Goal: Task Accomplishment & Management: Manage account settings

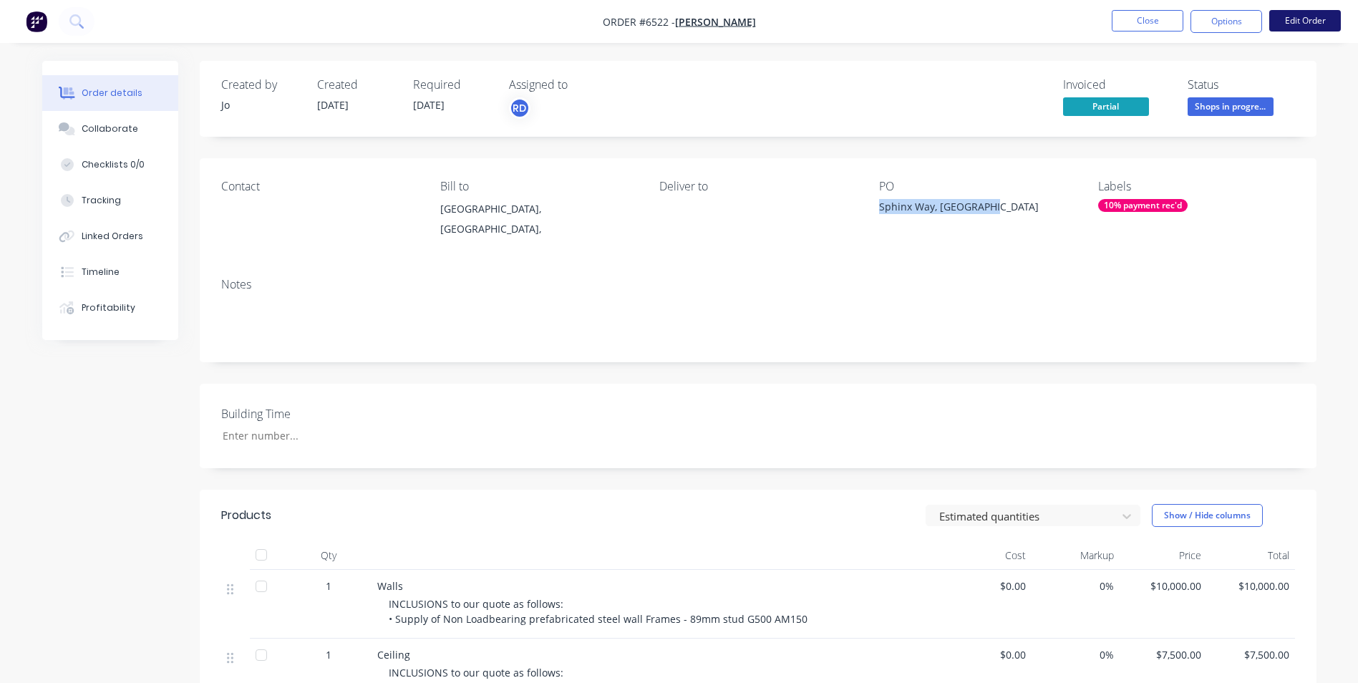
click at [1326, 22] on button "Edit Order" at bounding box center [1306, 20] width 72 height 21
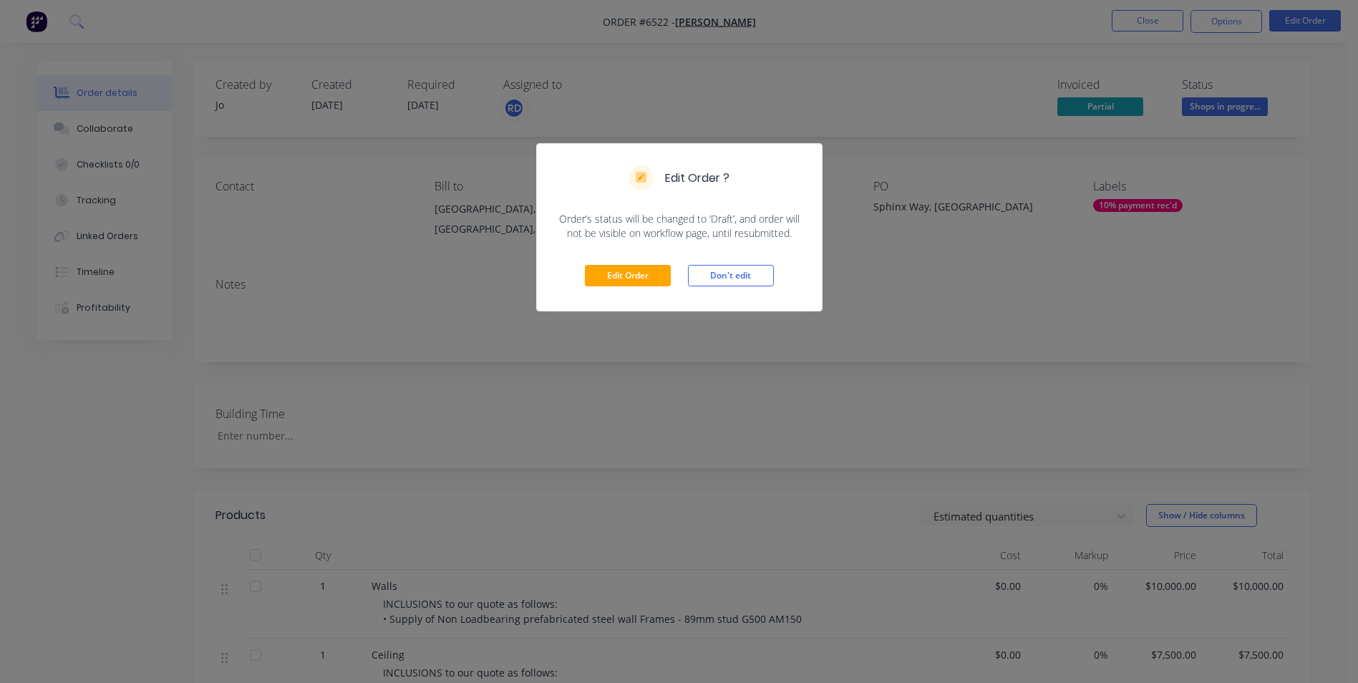
click at [650, 261] on div "Edit Order Don't edit" at bounding box center [679, 276] width 285 height 70
click at [643, 265] on button "Edit Order" at bounding box center [628, 275] width 86 height 21
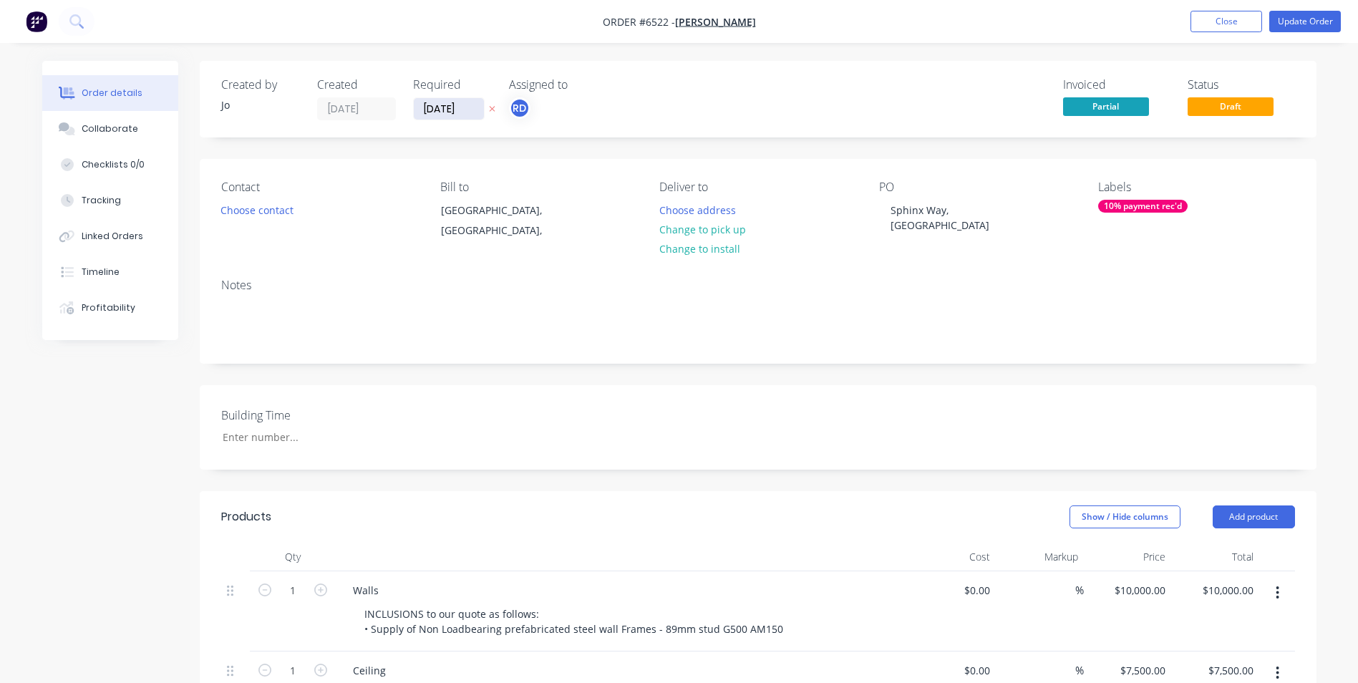
click at [444, 111] on input "[DATE]" at bounding box center [449, 108] width 70 height 21
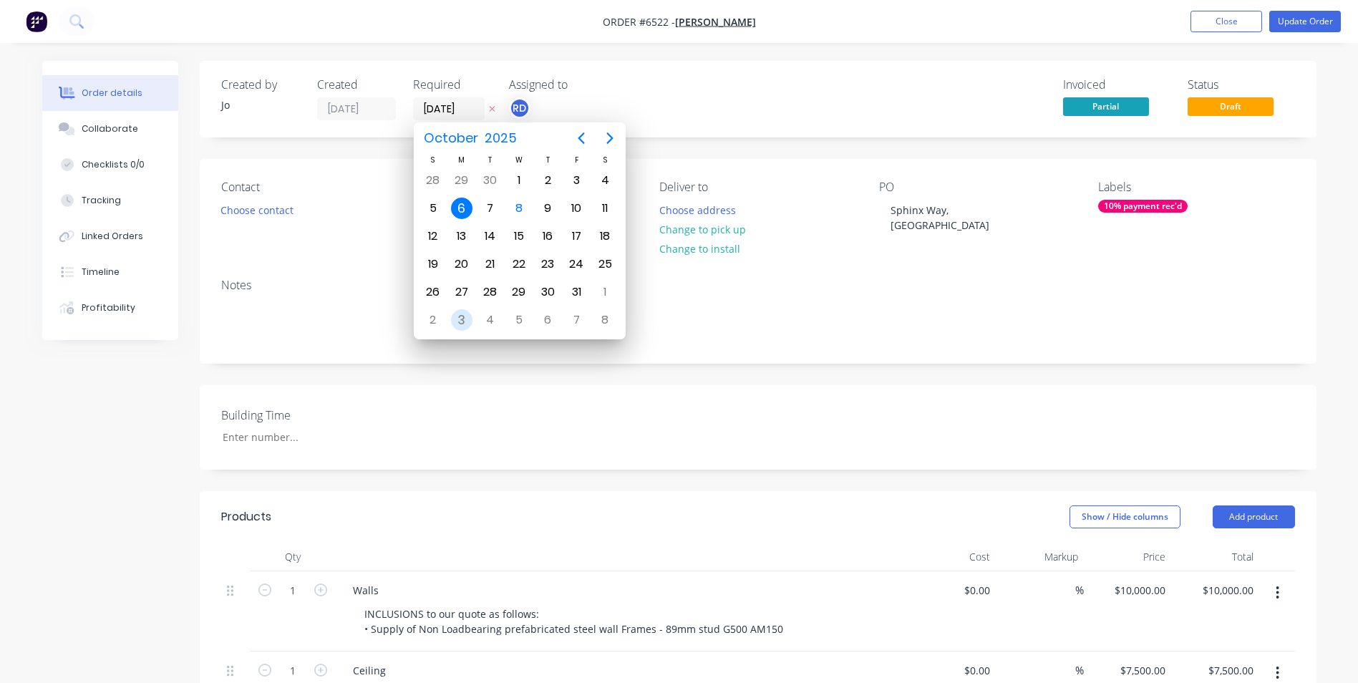
click at [460, 317] on div "3" at bounding box center [461, 319] width 21 height 21
type input "[DATE]"
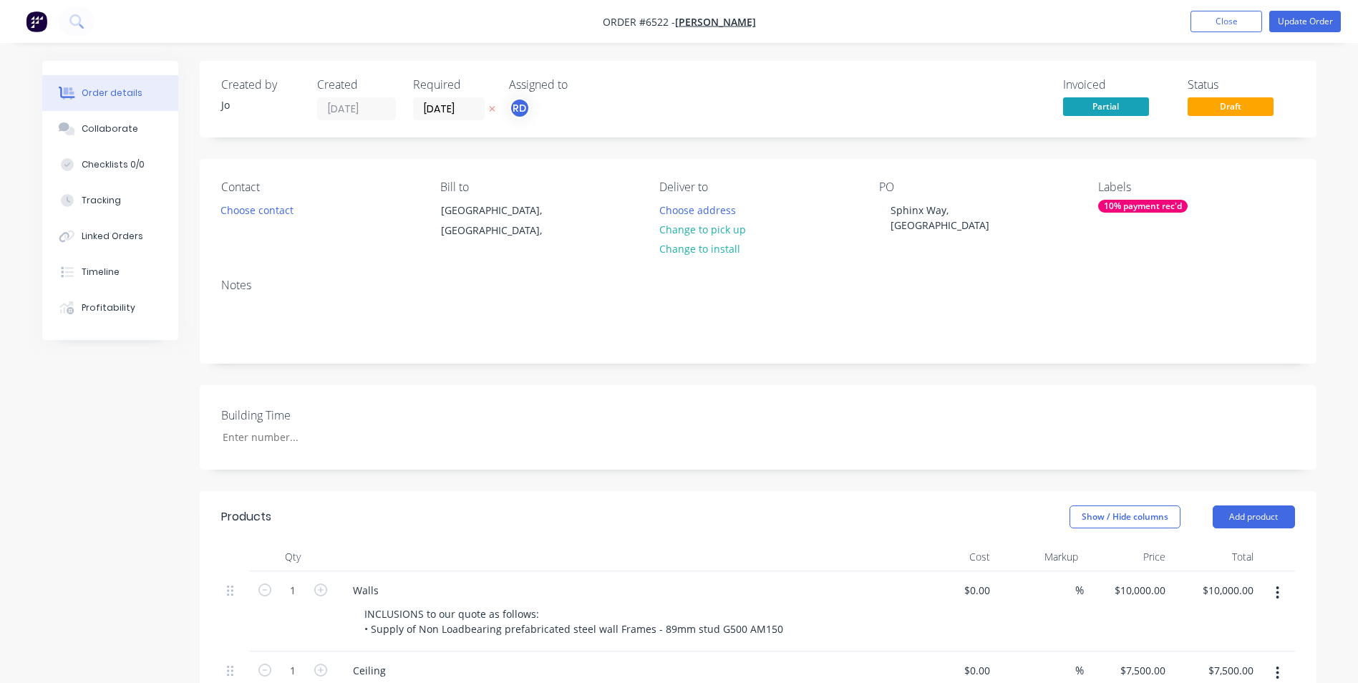
click at [776, 443] on div "Building Time" at bounding box center [758, 427] width 1117 height 85
click at [1303, 16] on button "Update Order" at bounding box center [1306, 21] width 72 height 21
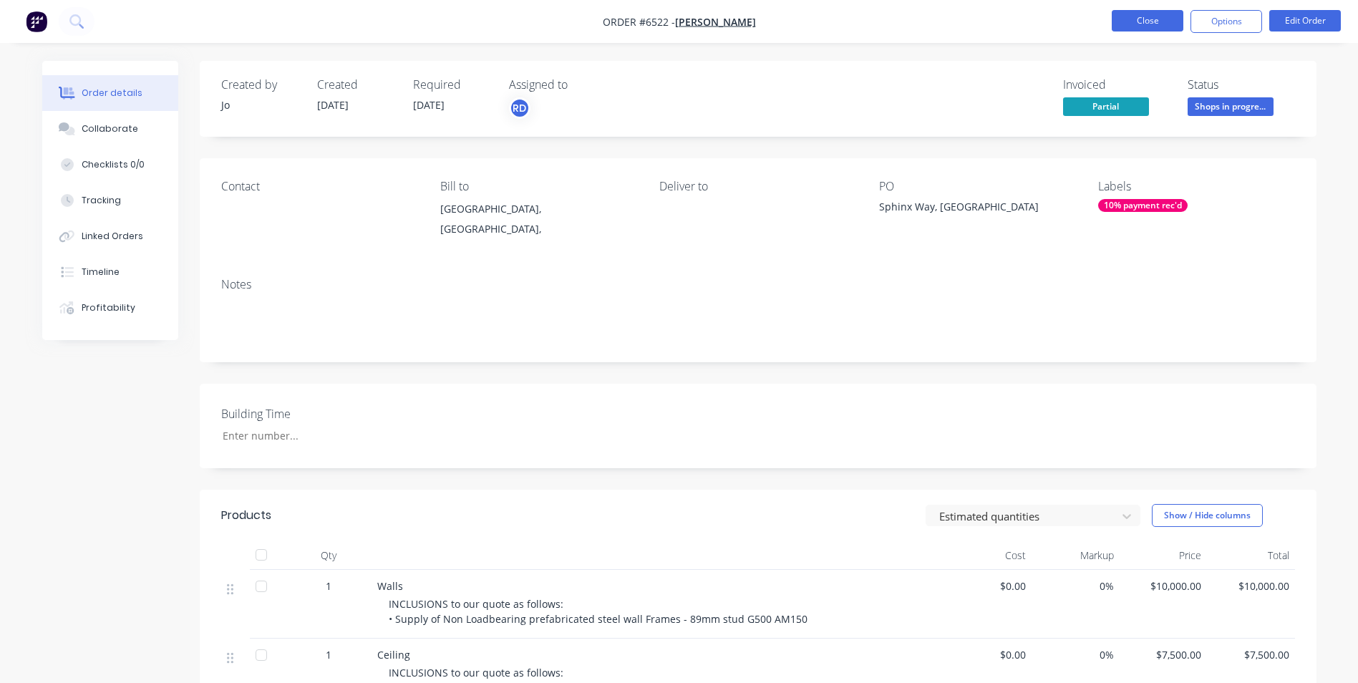
click at [1158, 13] on button "Close" at bounding box center [1148, 20] width 72 height 21
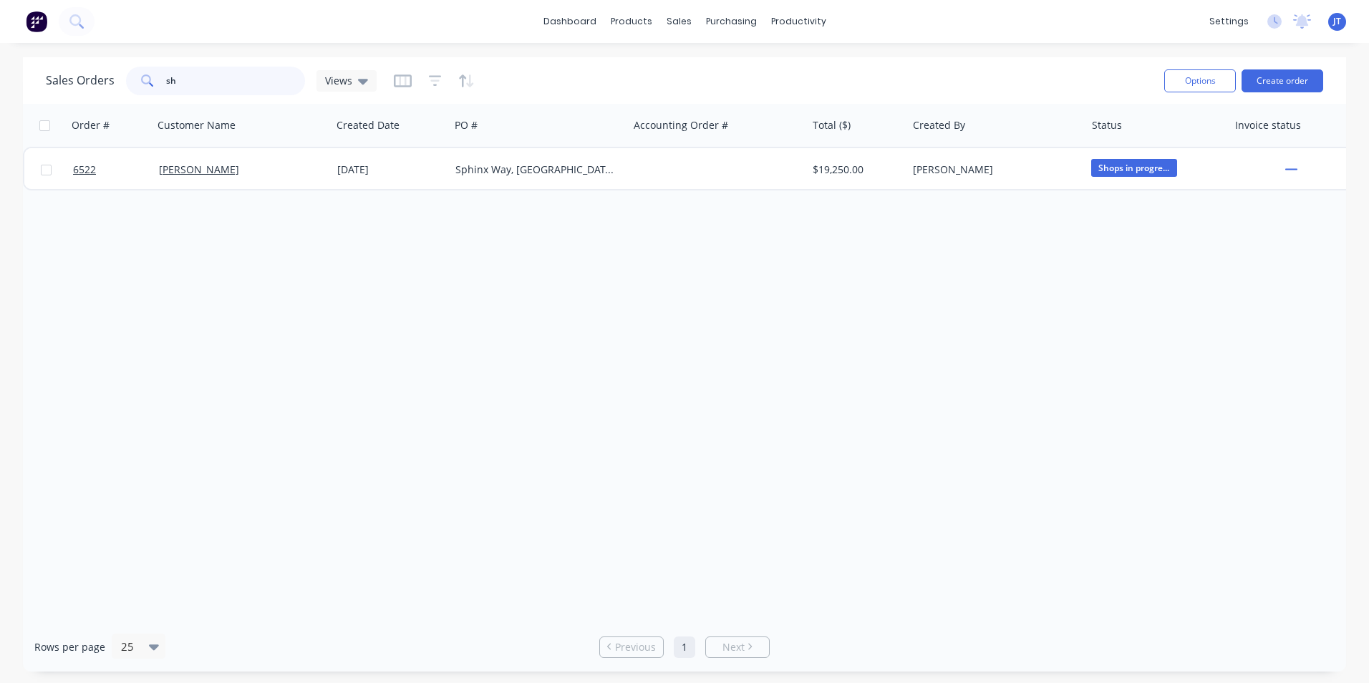
type input "s"
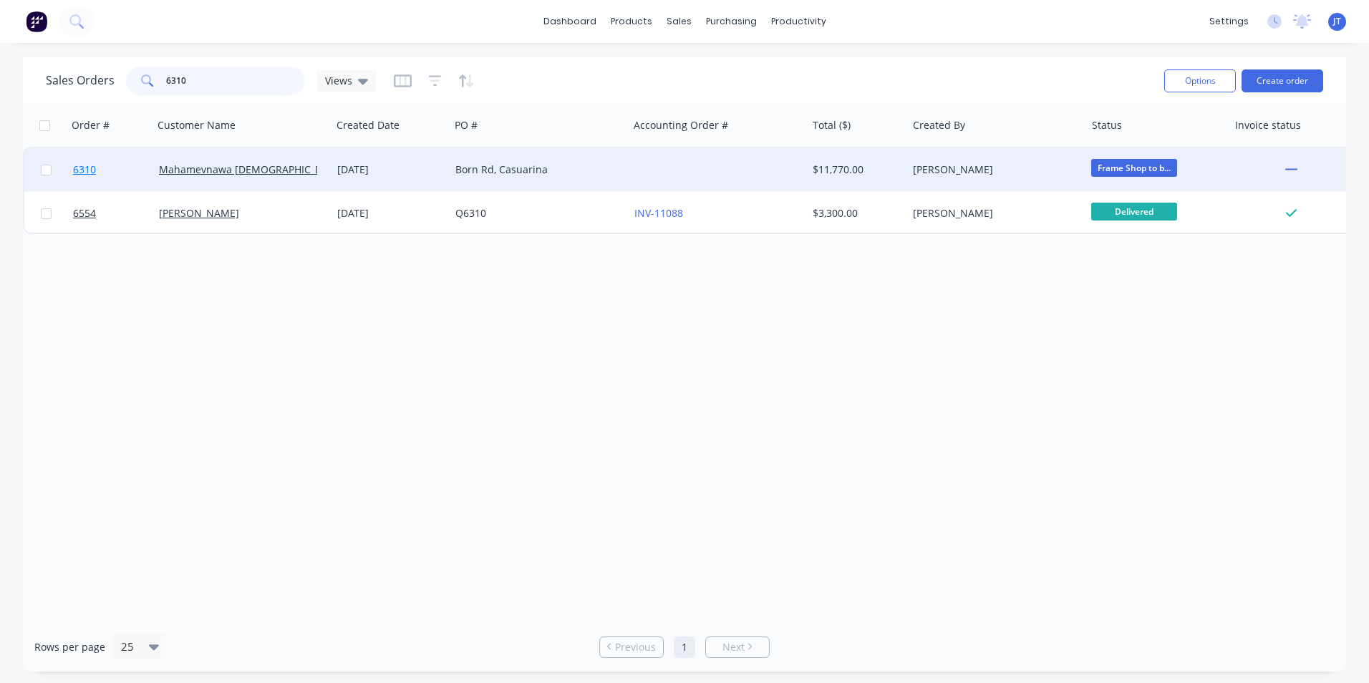
type input "6310"
click at [87, 174] on span "6310" at bounding box center [84, 170] width 23 height 14
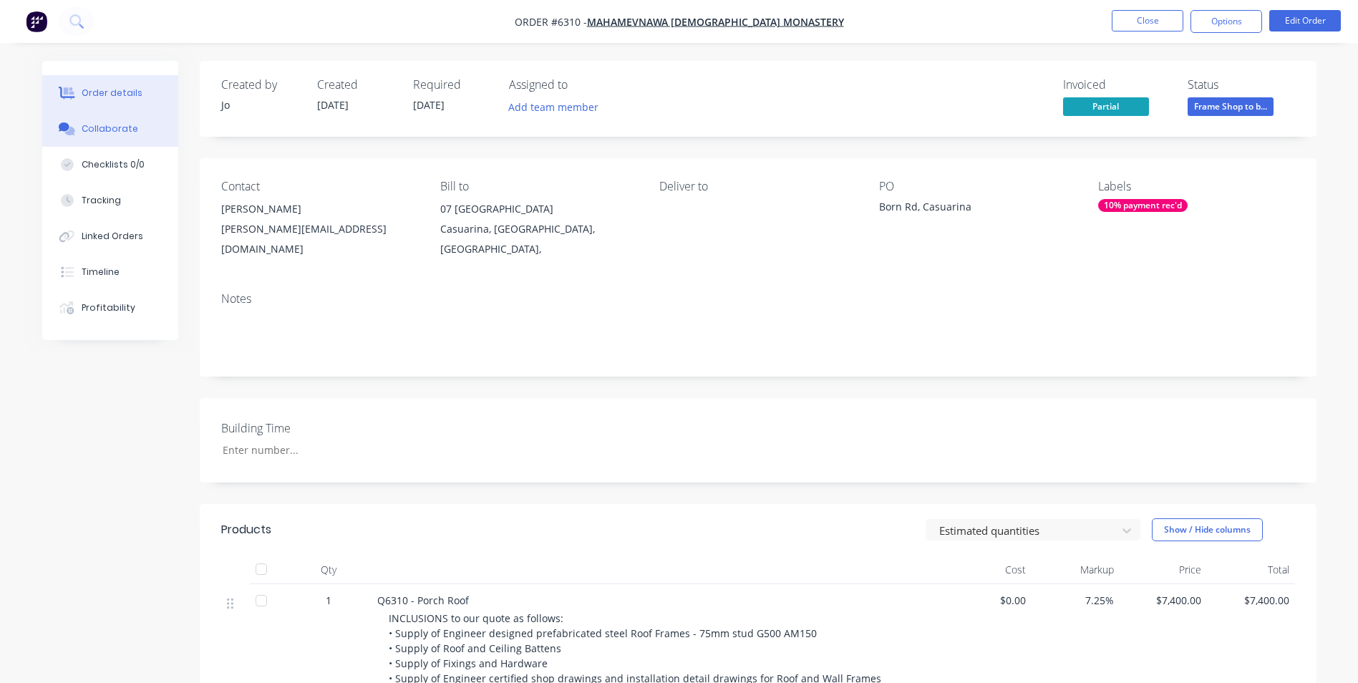
click at [116, 127] on div "Collaborate" at bounding box center [110, 128] width 57 height 13
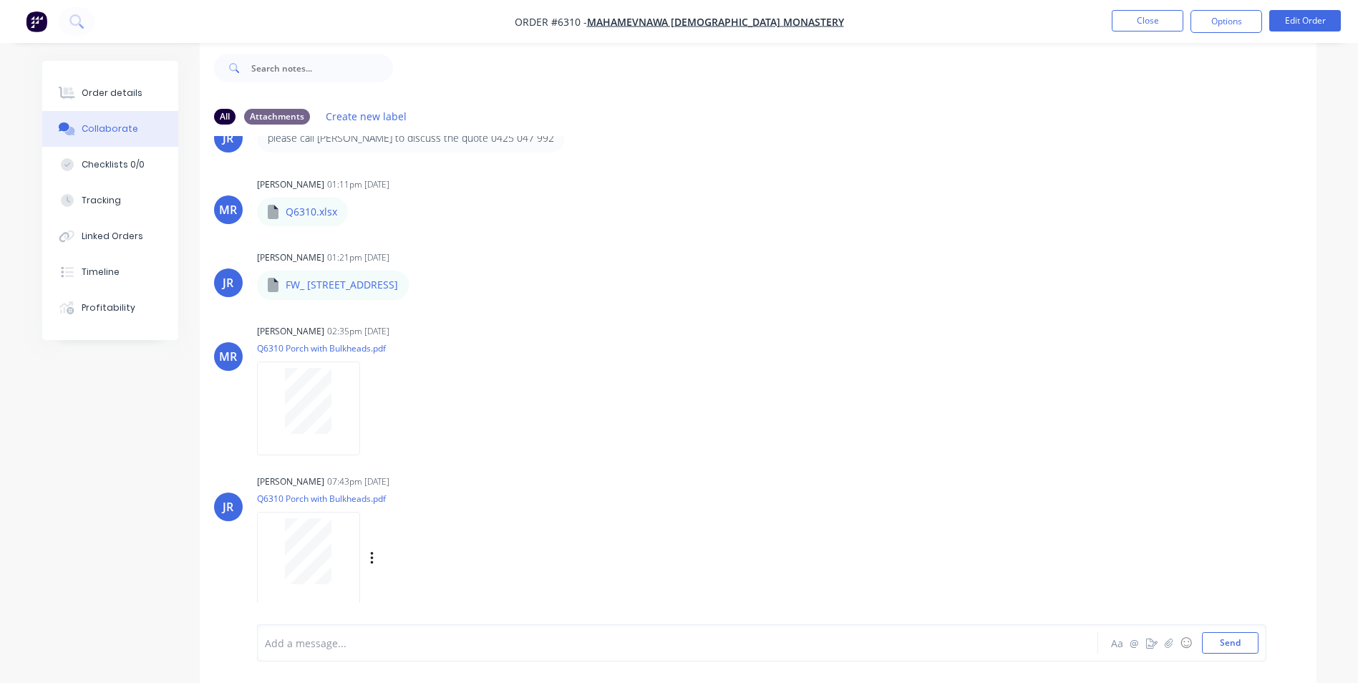
scroll to position [675, 0]
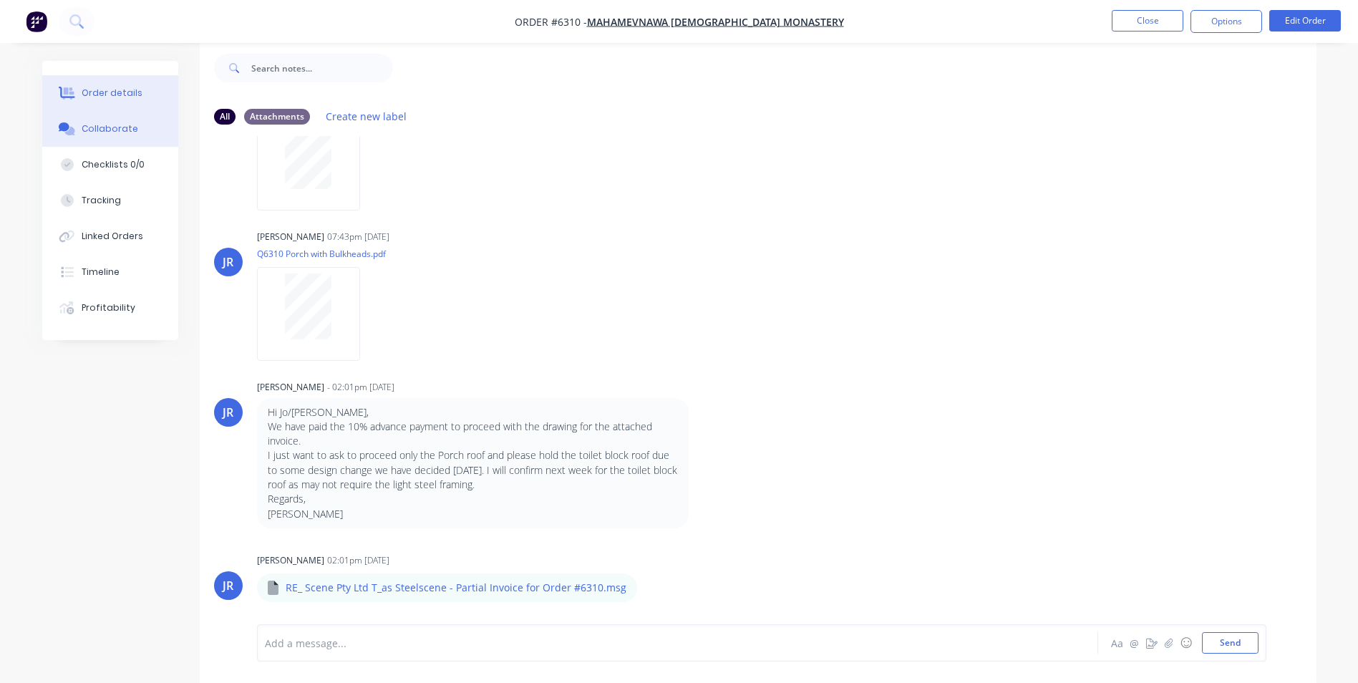
click at [117, 106] on button "Order details" at bounding box center [110, 93] width 136 height 36
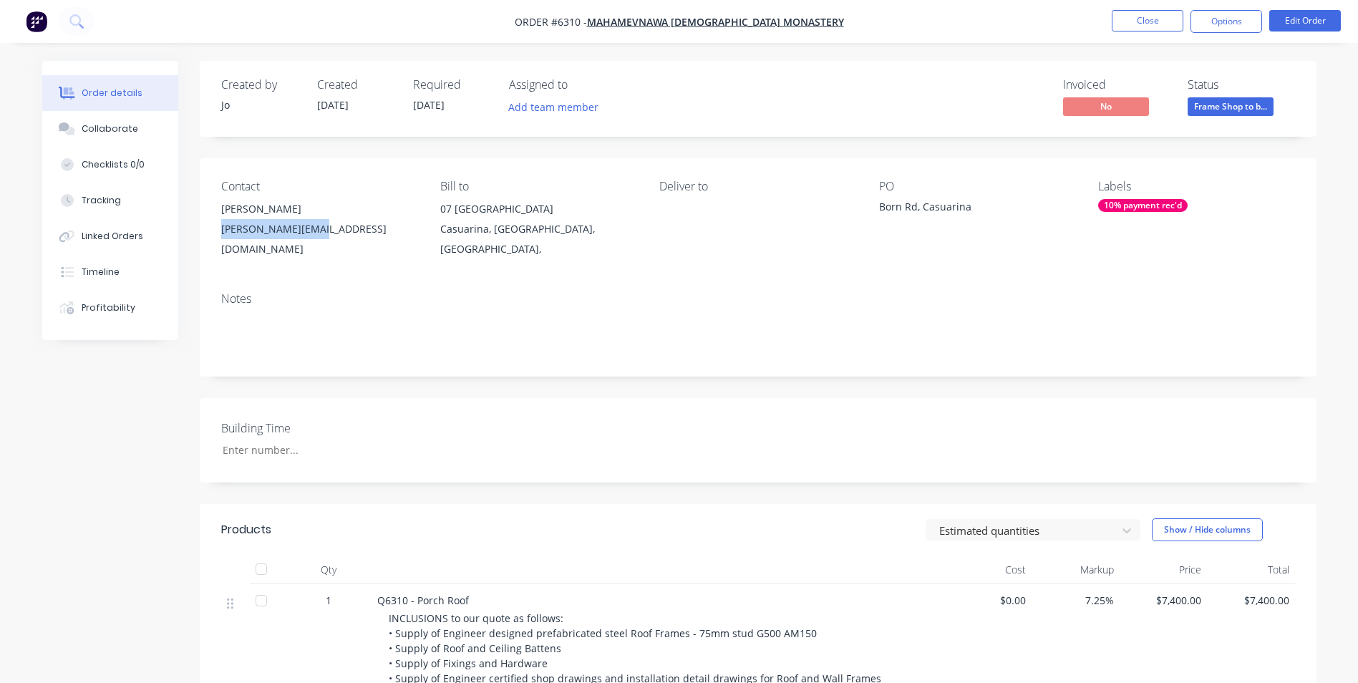
drag, startPoint x: 338, startPoint y: 236, endPoint x: 205, endPoint y: 221, distance: 134.0
click at [205, 221] on div "Contact [PERSON_NAME] [PERSON_NAME][EMAIL_ADDRESS][DOMAIN_NAME] Bill to [STREET…" at bounding box center [758, 219] width 1117 height 122
copy div "[PERSON_NAME][EMAIL_ADDRESS][DOMAIN_NAME]"
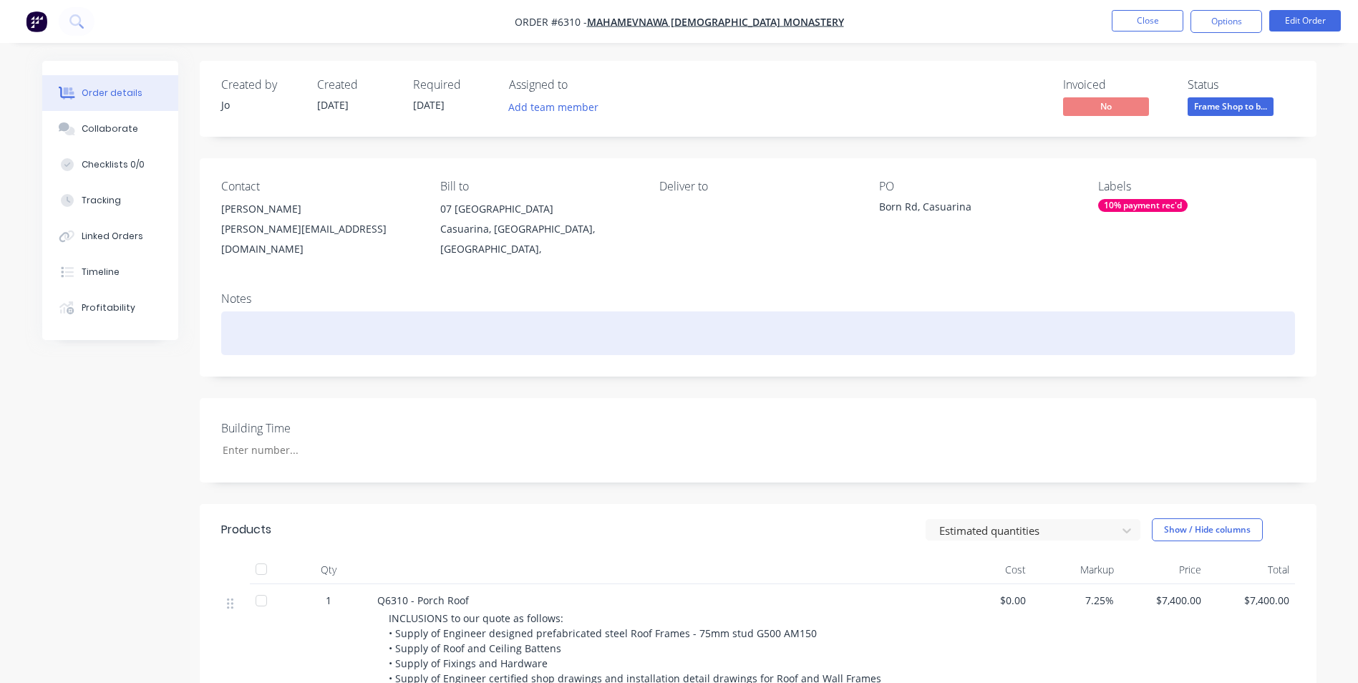
click at [581, 317] on div at bounding box center [758, 334] width 1074 height 44
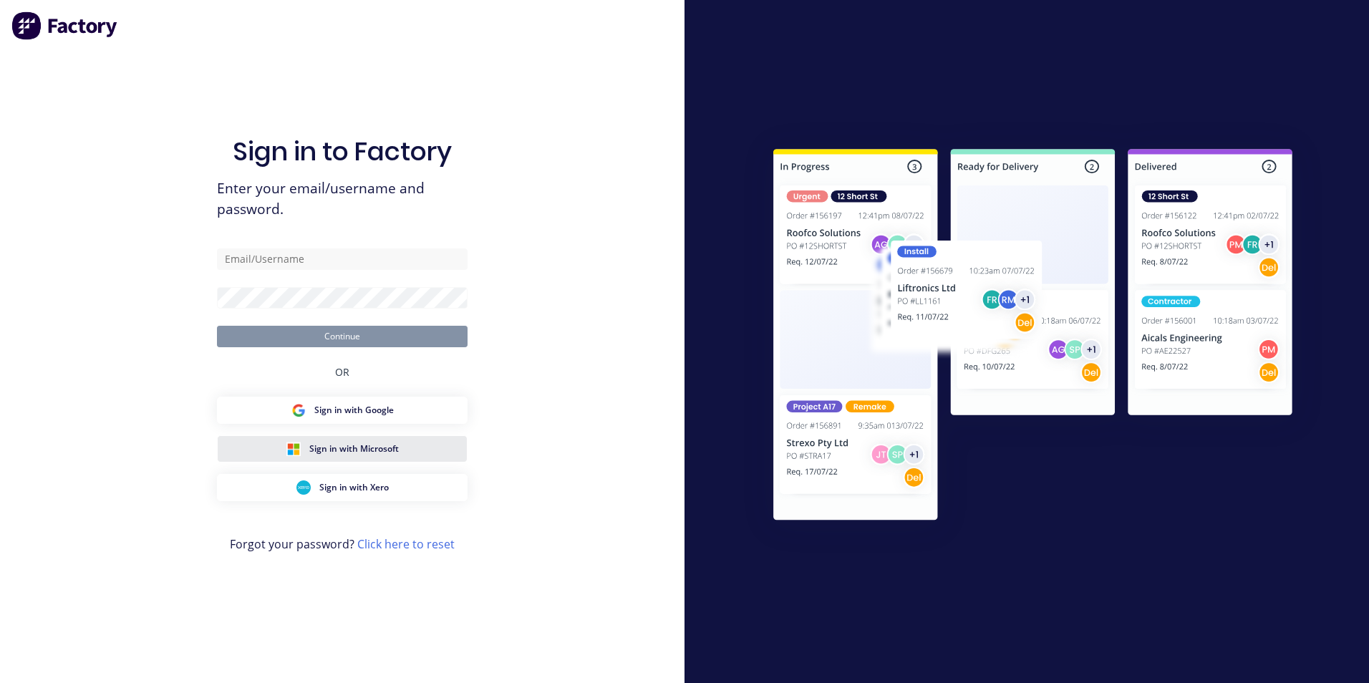
click at [332, 453] on span "Sign in with Microsoft" at bounding box center [354, 449] width 90 height 13
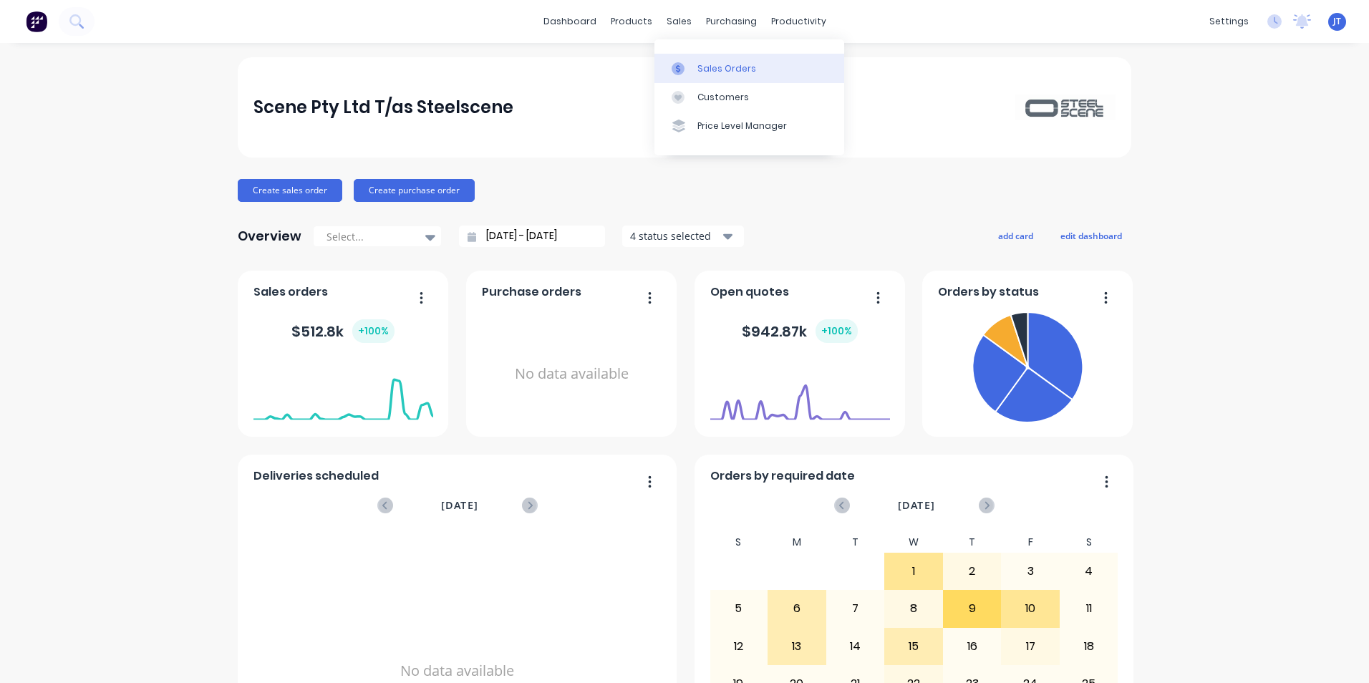
click at [715, 65] on div "Sales Orders" at bounding box center [727, 68] width 59 height 13
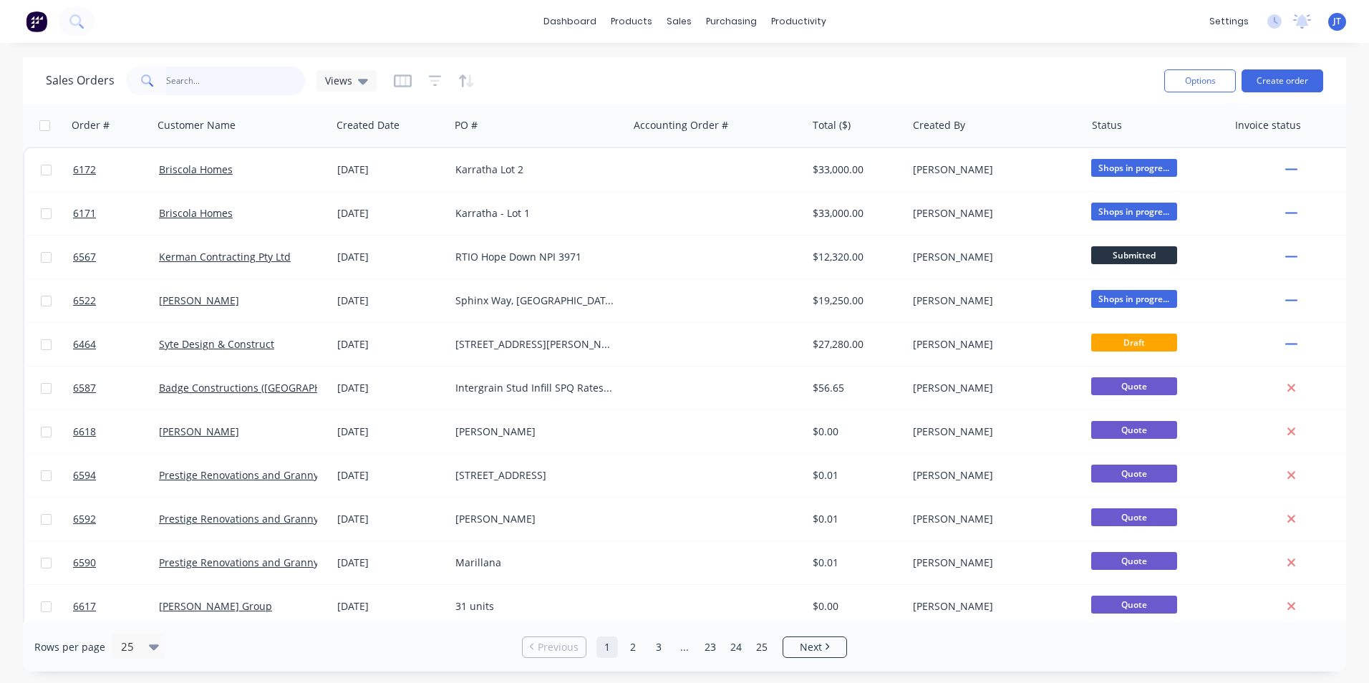
click at [203, 84] on input "text" at bounding box center [236, 81] width 140 height 29
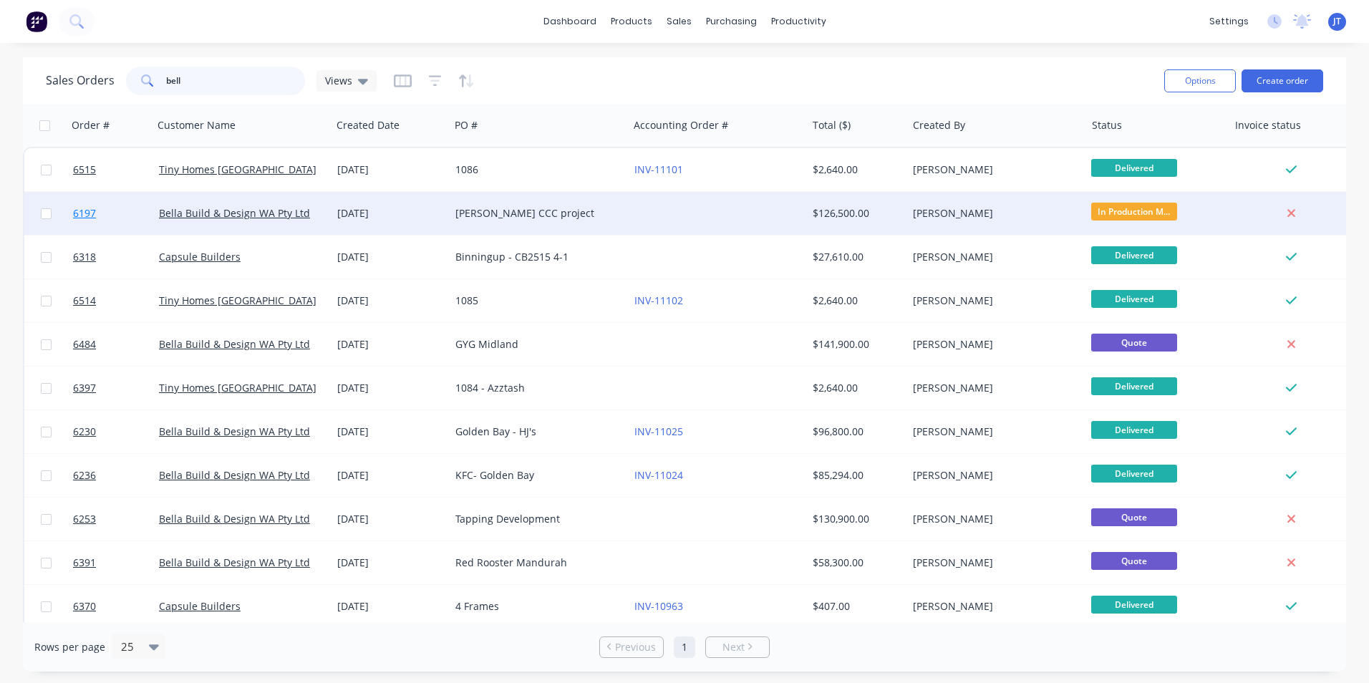
type input "bell"
click at [86, 198] on link "6197" at bounding box center [116, 213] width 86 height 43
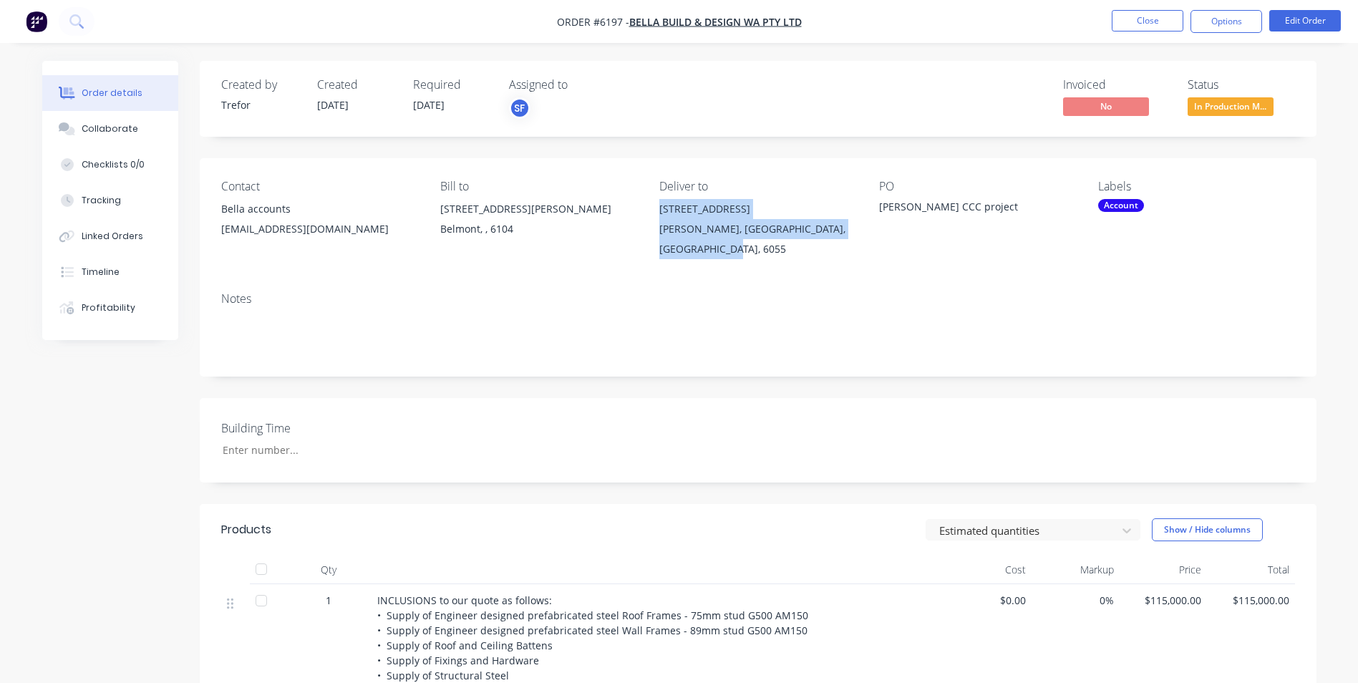
drag, startPoint x: 744, startPoint y: 250, endPoint x: 660, endPoint y: 208, distance: 94.2
click at [660, 208] on div "Lot 70 Rockwattle Drive Henley Brook, Western Australia, Australia, 6055" at bounding box center [758, 229] width 196 height 60
copy div "Lot 70 Rockwattle Drive Henley Brook, Western Australia, Australia, 6055"
